Goal: Check status: Check status

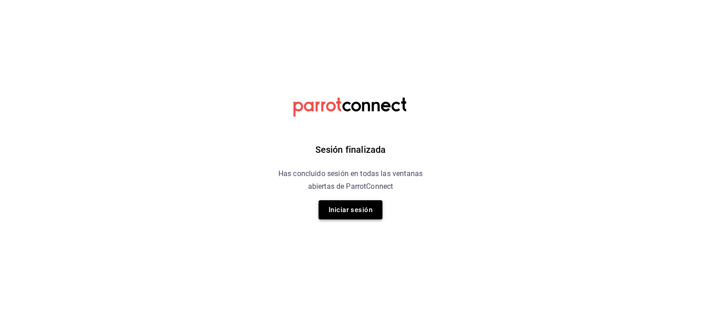
click at [355, 214] on button "Iniciar sesión" at bounding box center [351, 209] width 64 height 19
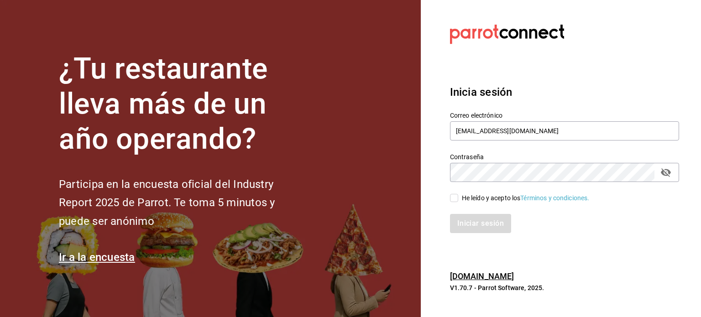
click at [454, 198] on input "He leído y acepto los Términos y condiciones." at bounding box center [454, 198] width 8 height 8
checkbox input "true"
click at [477, 222] on button "Iniciar sesión" at bounding box center [481, 223] width 62 height 19
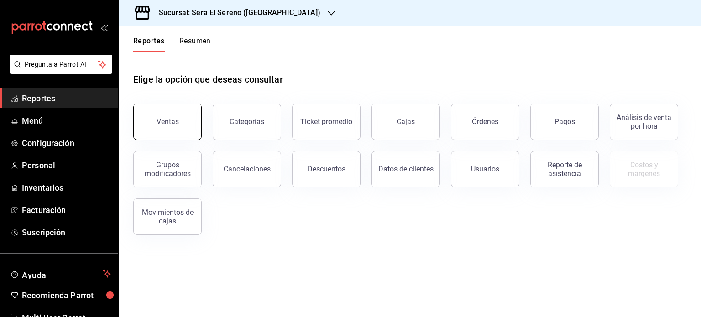
click at [172, 123] on div "Ventas" at bounding box center [168, 121] width 22 height 9
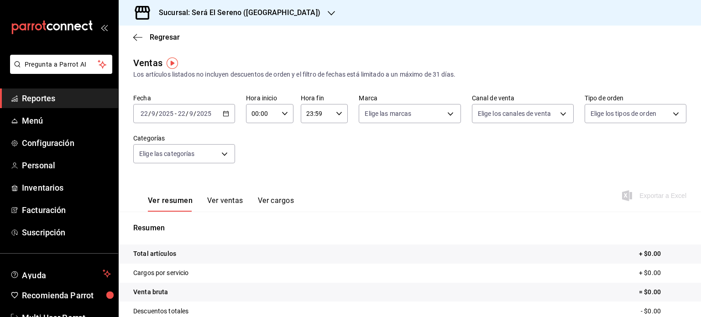
click at [223, 113] on icon "button" at bounding box center [226, 113] width 6 height 6
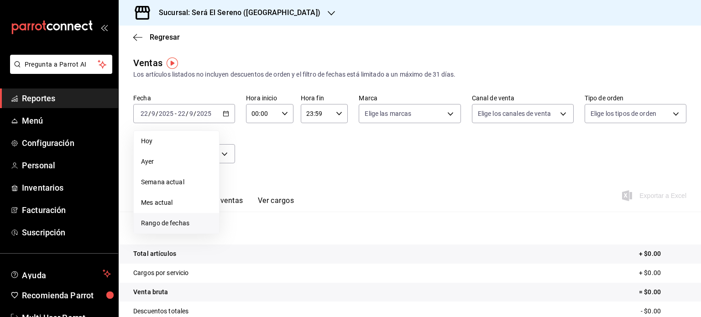
click at [197, 223] on span "Rango de fechas" at bounding box center [176, 224] width 71 height 10
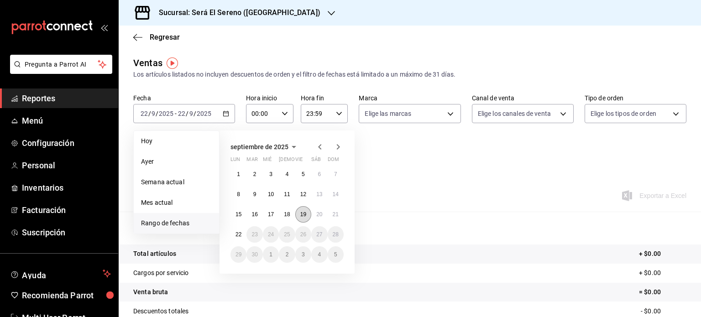
click at [299, 217] on button "19" at bounding box center [303, 214] width 16 height 16
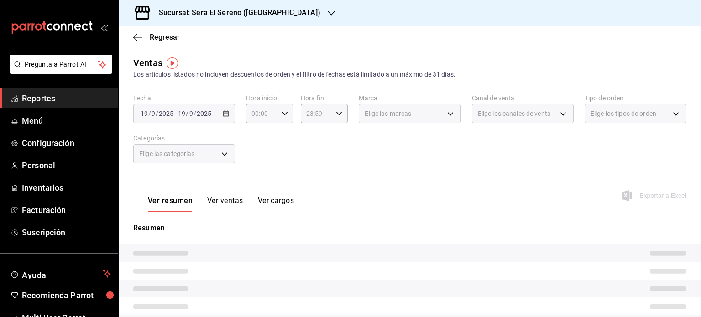
click at [299, 217] on div "Resumen" at bounding box center [410, 313] width 582 height 203
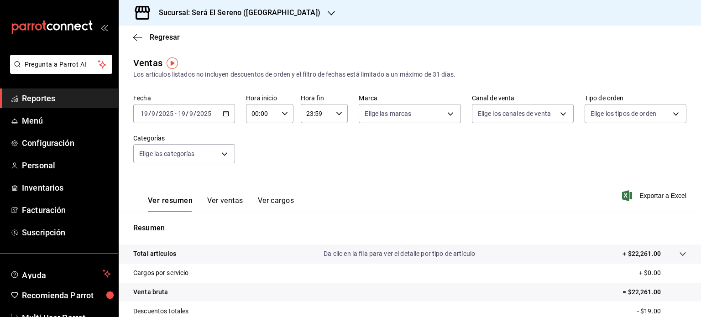
click at [225, 112] on \(Stroke\) "button" at bounding box center [225, 113] width 5 height 5
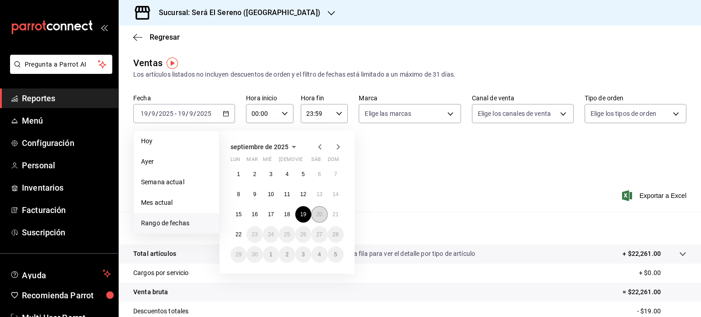
click at [321, 219] on button "20" at bounding box center [319, 214] width 16 height 16
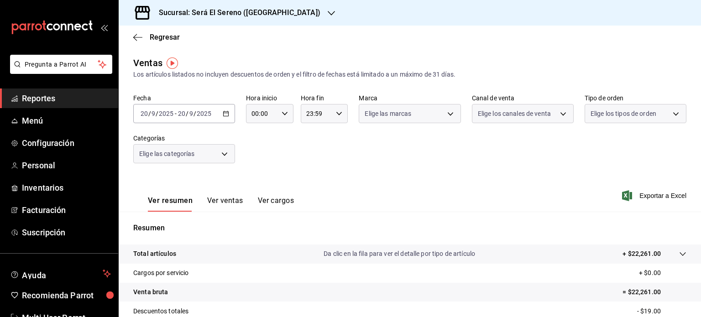
click at [321, 219] on div "Resumen Total artículos Da clic en la fila para ver el detalle por tipo de artí…" at bounding box center [410, 310] width 582 height 196
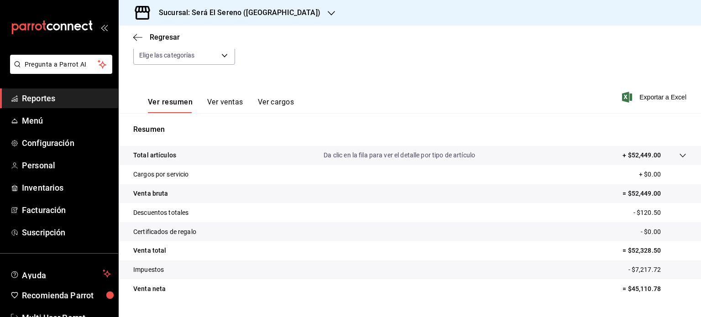
scroll to position [120, 0]
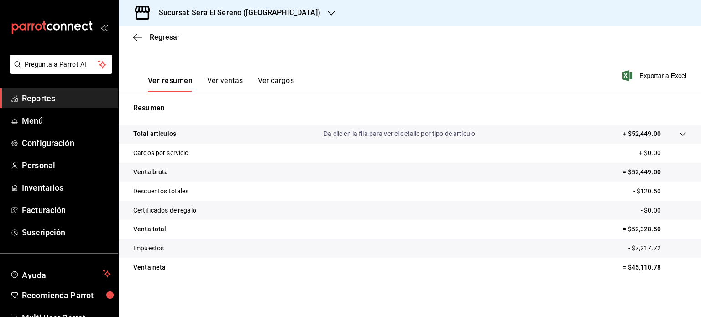
click at [328, 13] on icon "button" at bounding box center [331, 13] width 7 height 7
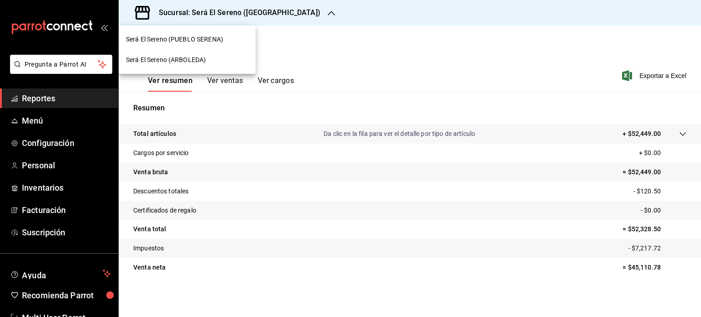
click at [228, 58] on div "Será El Sereno (ARBOLEDA)" at bounding box center [187, 60] width 122 height 10
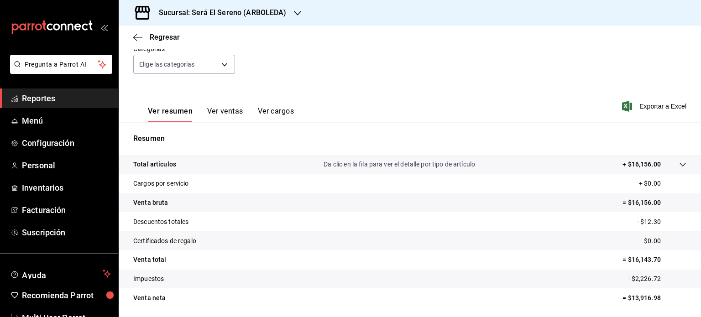
scroll to position [120, 0]
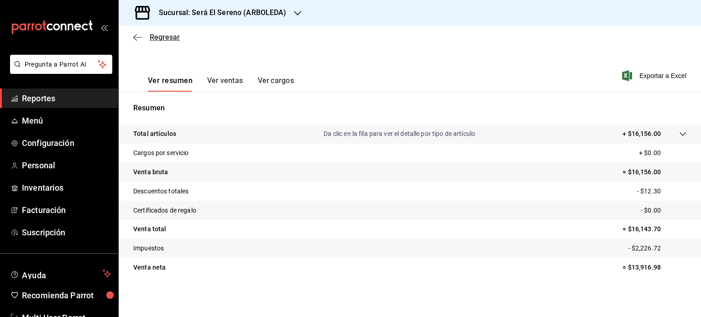
click at [137, 36] on icon "button" at bounding box center [137, 37] width 9 height 8
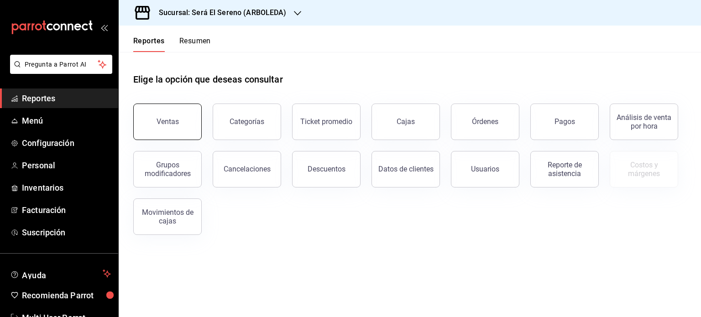
click at [167, 119] on div "Ventas" at bounding box center [168, 121] width 22 height 9
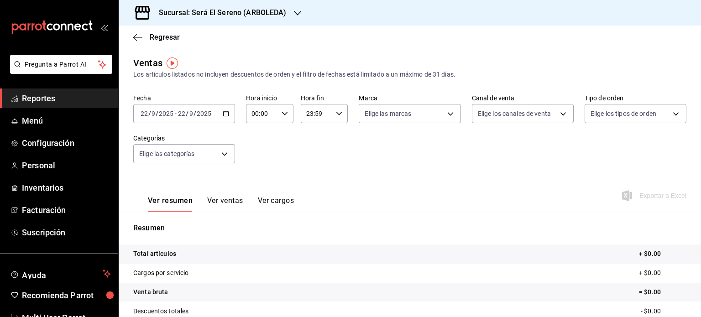
click at [226, 113] on icon "button" at bounding box center [226, 113] width 6 height 6
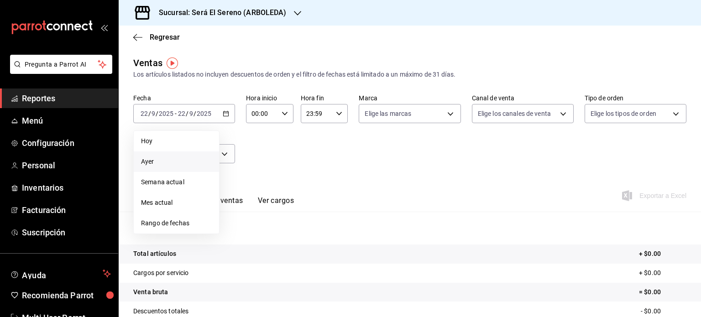
click at [187, 162] on span "Ayer" at bounding box center [176, 162] width 71 height 10
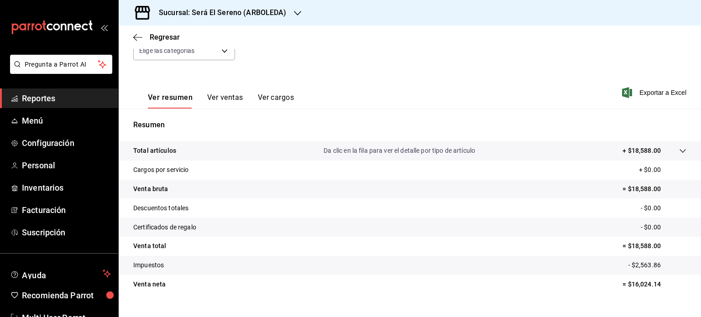
scroll to position [120, 0]
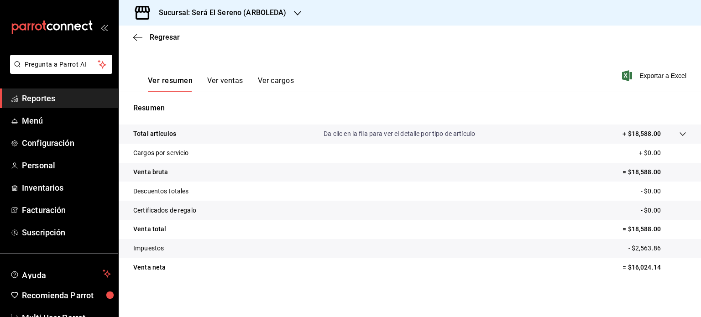
click at [296, 11] on icon "button" at bounding box center [297, 13] width 7 height 7
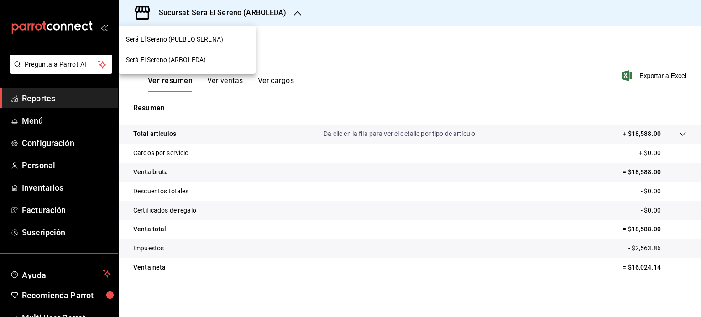
click at [235, 36] on div "Será El Sereno (PUEBLO SERENA)" at bounding box center [187, 40] width 122 height 10
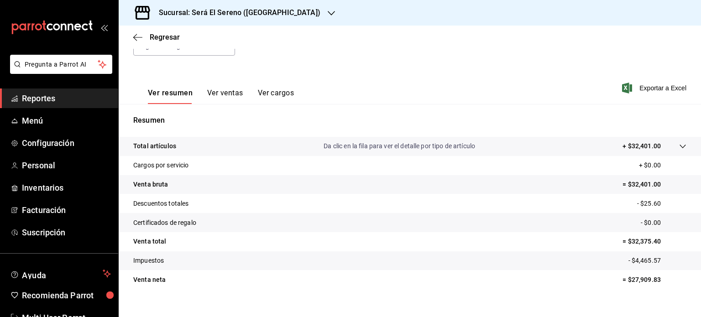
scroll to position [120, 0]
